Goal: Navigation & Orientation: Find specific page/section

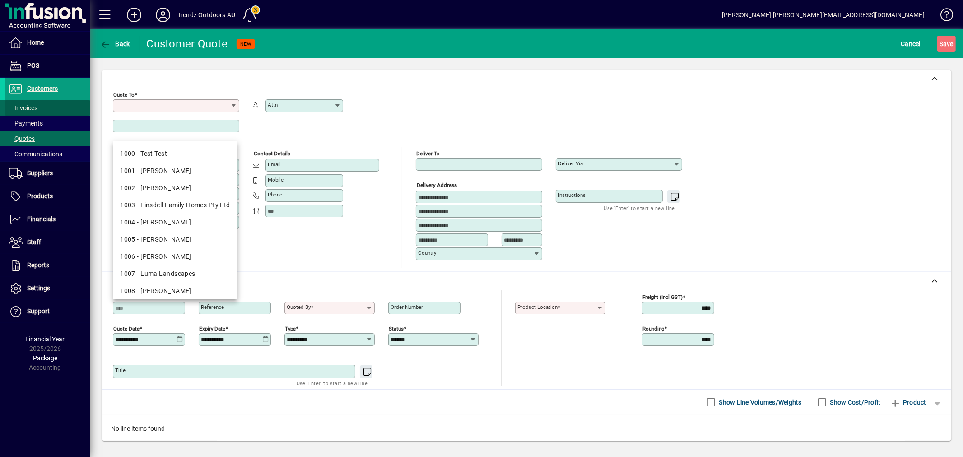
click at [50, 111] on span at bounding box center [48, 108] width 86 height 22
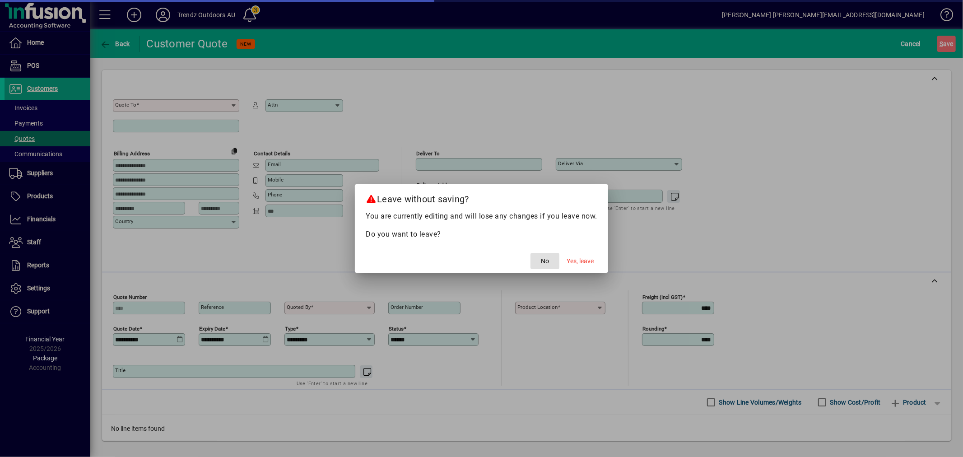
click at [160, 19] on div at bounding box center [481, 228] width 963 height 457
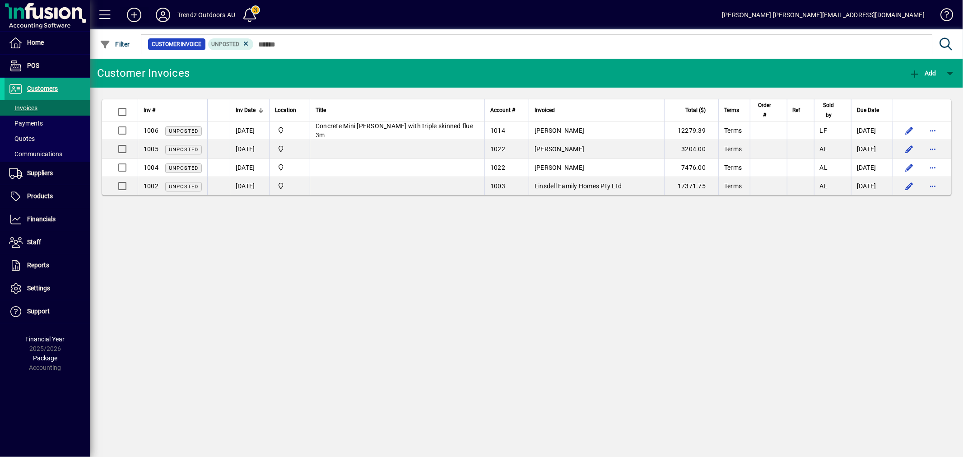
click at [139, 16] on icon at bounding box center [134, 15] width 18 height 14
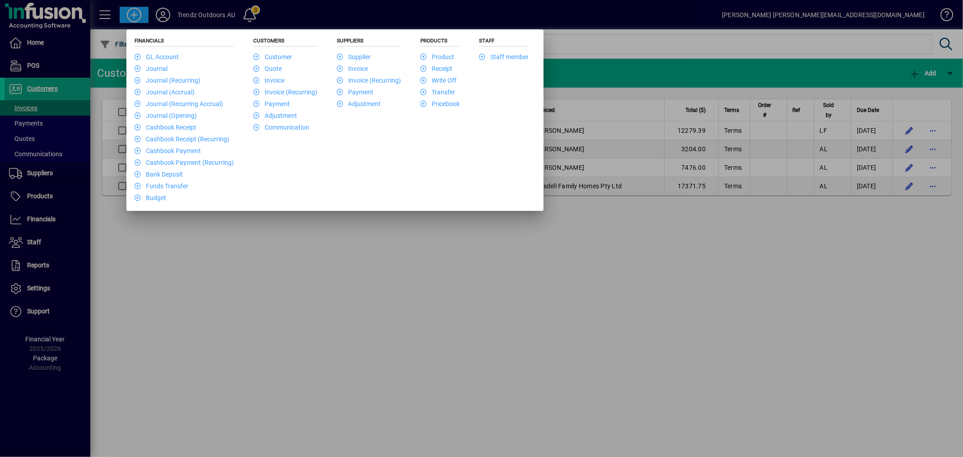
click at [167, 16] on div at bounding box center [481, 228] width 963 height 457
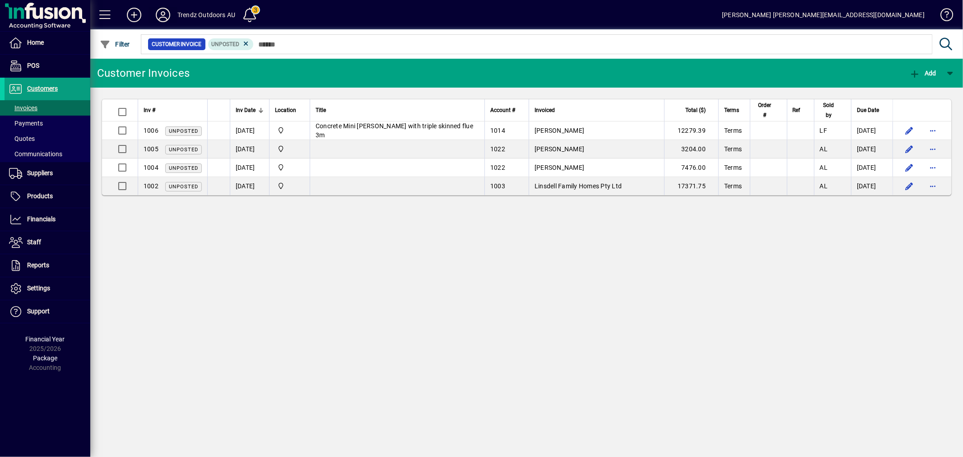
click at [163, 14] on icon at bounding box center [163, 15] width 18 height 14
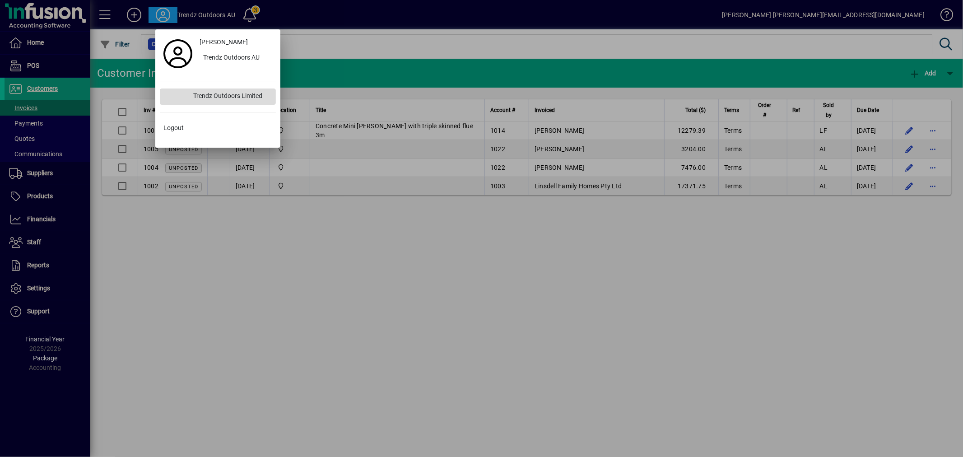
click at [195, 93] on div "Trendz Outdoors Limited" at bounding box center [231, 96] width 90 height 16
